Goal: Transaction & Acquisition: Purchase product/service

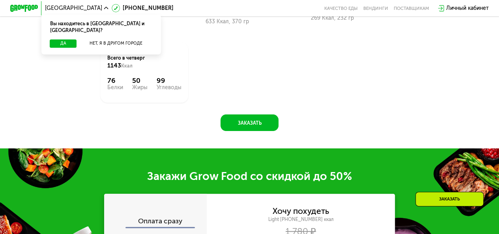
scroll to position [700, 0]
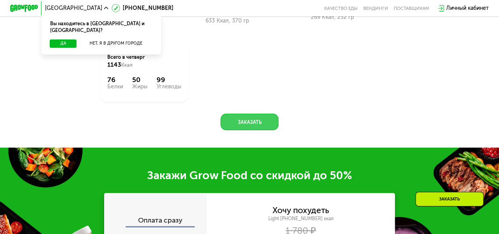
click at [259, 126] on button "Заказать" at bounding box center [250, 122] width 58 height 17
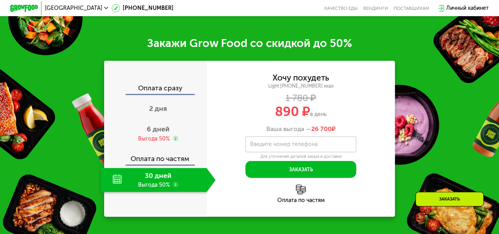
scroll to position [847, 0]
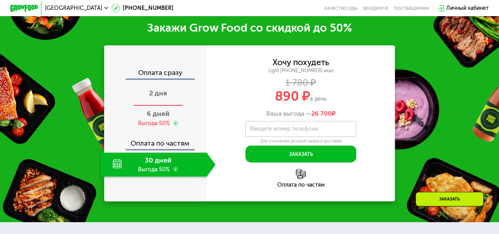
click at [158, 98] on span "2 дня" at bounding box center [158, 93] width 18 height 9
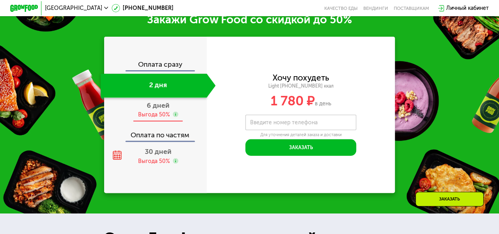
click at [158, 110] on span "6 дней" at bounding box center [158, 105] width 23 height 9
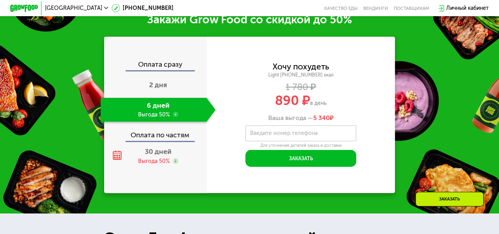
scroll to position [847, 0]
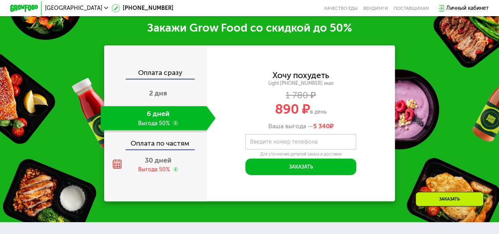
click at [160, 83] on div "Оплата сразу 2 дня 6 дней Выгода 50% Оплата по частям 30 дней Выгода 50%" at bounding box center [155, 122] width 103 height 107
click at [161, 77] on div "Оплата сразу" at bounding box center [156, 73] width 102 height 9
click at [158, 75] on div "Оплата сразу" at bounding box center [156, 73] width 102 height 9
click at [169, 94] on div "2 дня" at bounding box center [158, 94] width 115 height 24
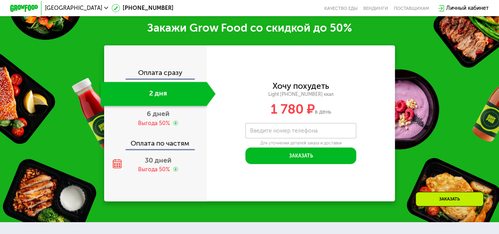
click at [167, 74] on div "Оплата сразу" at bounding box center [156, 73] width 102 height 9
click at [158, 144] on div "Оплата по частям" at bounding box center [156, 141] width 102 height 16
click at [161, 109] on div "6 дней Выгода 50%" at bounding box center [158, 118] width 115 height 24
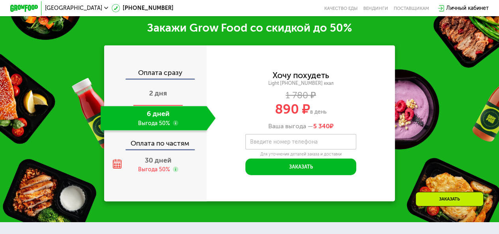
click at [163, 97] on span "2 дня" at bounding box center [158, 93] width 18 height 9
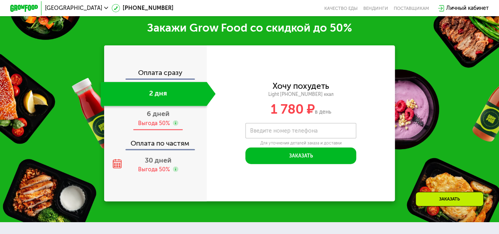
click at [162, 113] on span "6 дней" at bounding box center [158, 113] width 23 height 9
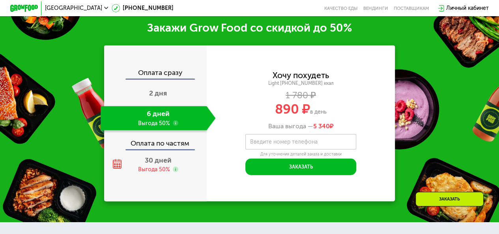
click at [165, 74] on div "Оплата сразу" at bounding box center [156, 73] width 102 height 9
click at [160, 106] on div "2 дня" at bounding box center [158, 94] width 115 height 24
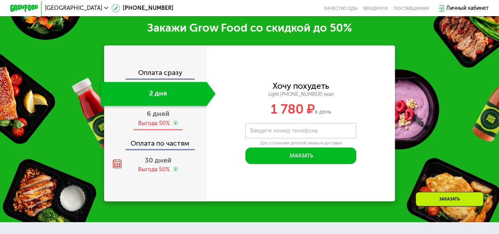
click at [149, 129] on div "6 дней Выгода 50%" at bounding box center [158, 118] width 115 height 24
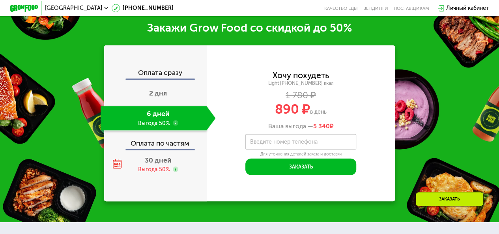
click at [169, 75] on div "Оплата сразу" at bounding box center [156, 73] width 102 height 9
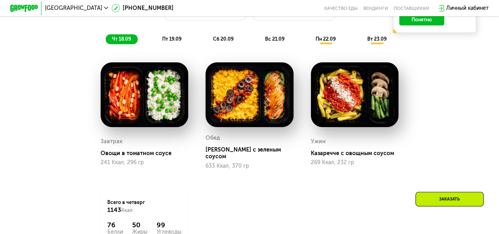
click at [165, 118] on img at bounding box center [145, 94] width 88 height 65
click at [265, 123] on img at bounding box center [250, 94] width 88 height 65
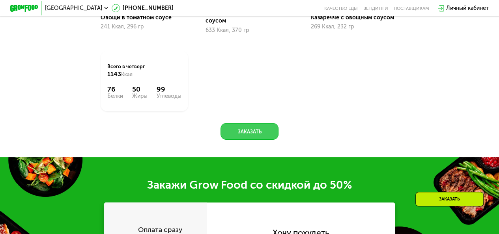
click at [265, 123] on button "Заказать" at bounding box center [250, 131] width 58 height 17
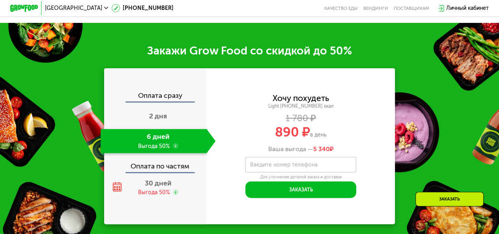
scroll to position [847, 0]
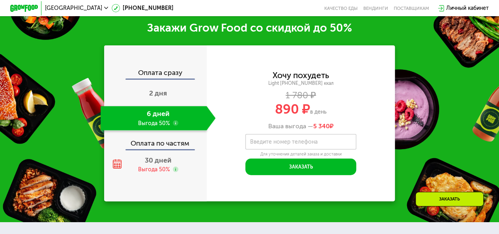
click at [145, 72] on div "Оплата сразу" at bounding box center [156, 73] width 102 height 9
click at [153, 94] on span "2 дня" at bounding box center [158, 93] width 18 height 9
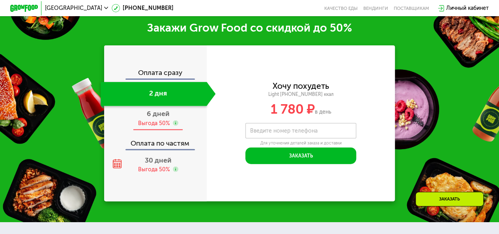
click at [164, 120] on div "6 дней Выгода 50%" at bounding box center [158, 118] width 115 height 24
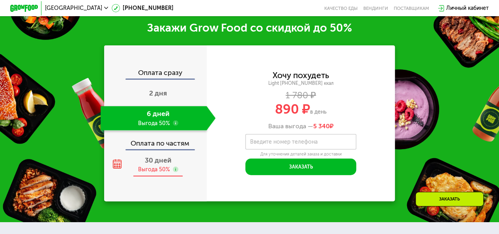
click at [151, 173] on div "Выгода 50%" at bounding box center [154, 170] width 32 height 8
